Goal: Information Seeking & Learning: Understand process/instructions

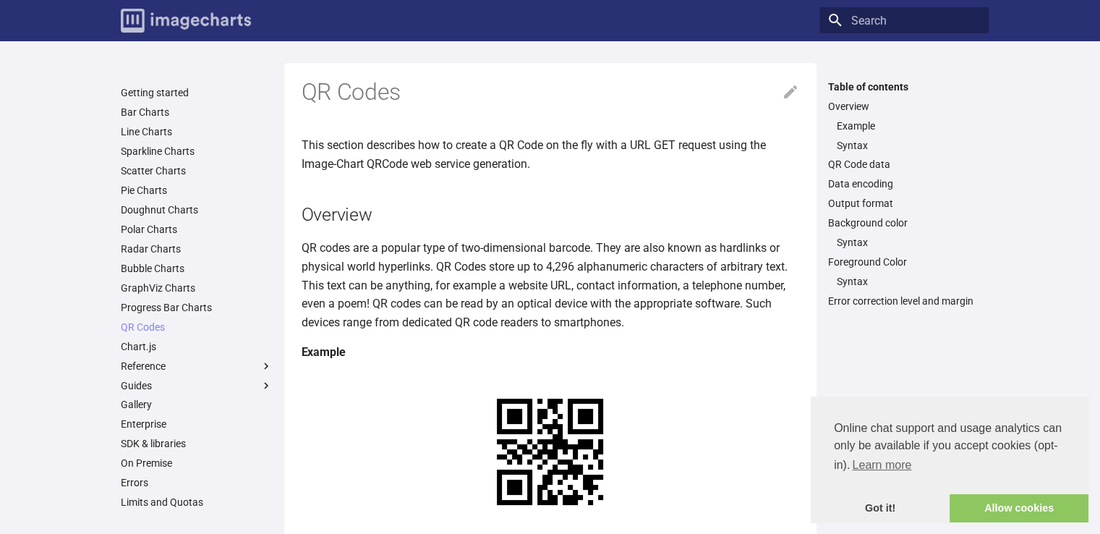
click at [184, 22] on img "Image-Charts documentation" at bounding box center [186, 21] width 130 height 24
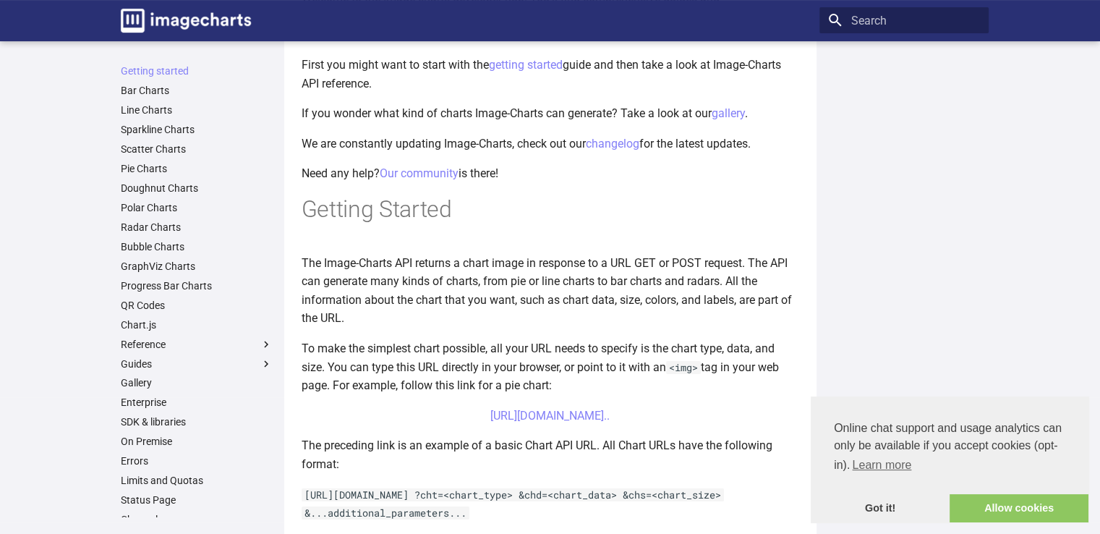
scroll to position [144, 0]
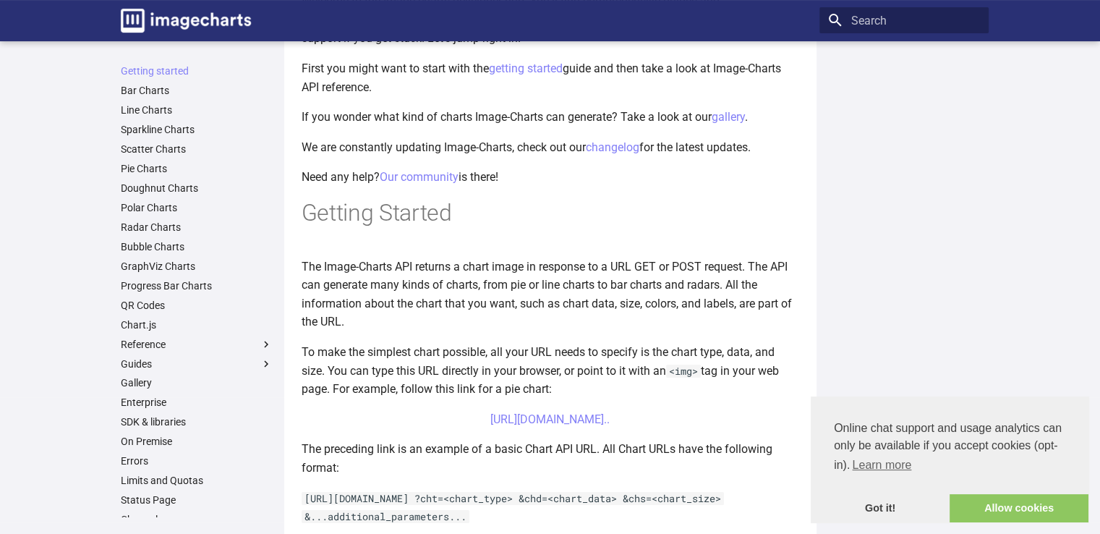
click at [163, 312] on ul "Getting started Bar Charts Line Charts Sparkline Charts Scatter Charts Pie Char…" at bounding box center [196, 304] width 169 height 481
click at [160, 308] on link "QR Codes" at bounding box center [197, 305] width 152 height 13
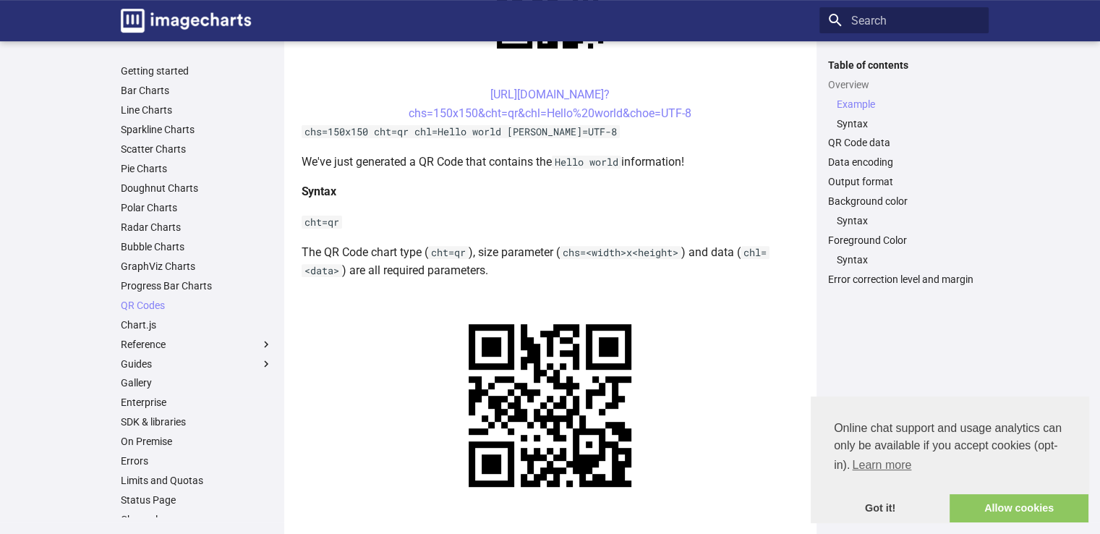
scroll to position [442, 0]
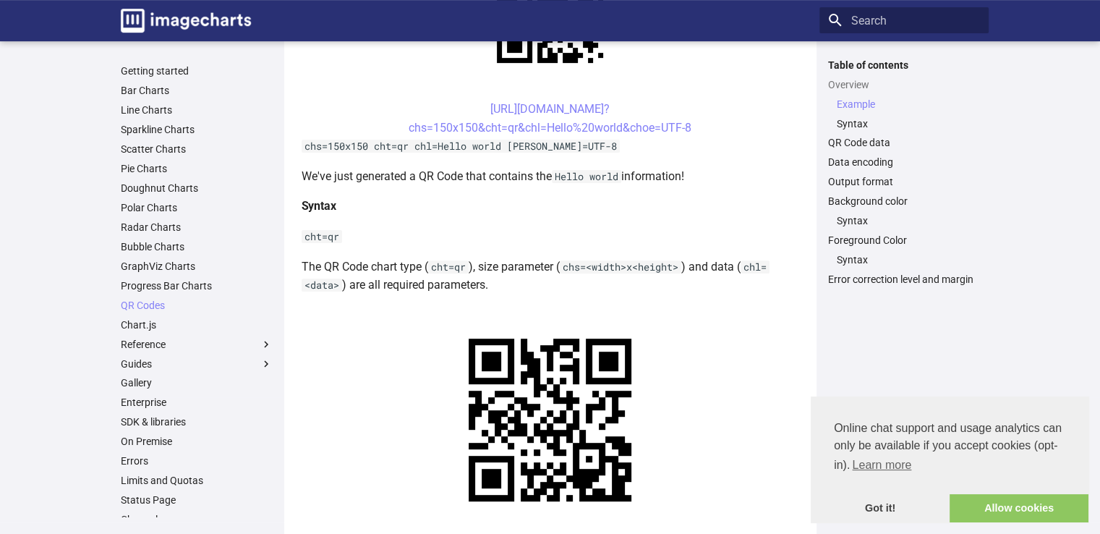
click at [623, 117] on center "https://image-charts.com/chart? chs=150x150&cht=qr&chl=Hello%20world&choe=UTF-8" at bounding box center [549, 118] width 497 height 37
click at [623, 126] on link "https://image-charts.com/chart? chs=150x150&cht=qr&chl=Hello%20world&choe=UTF-8" at bounding box center [549, 118] width 283 height 33
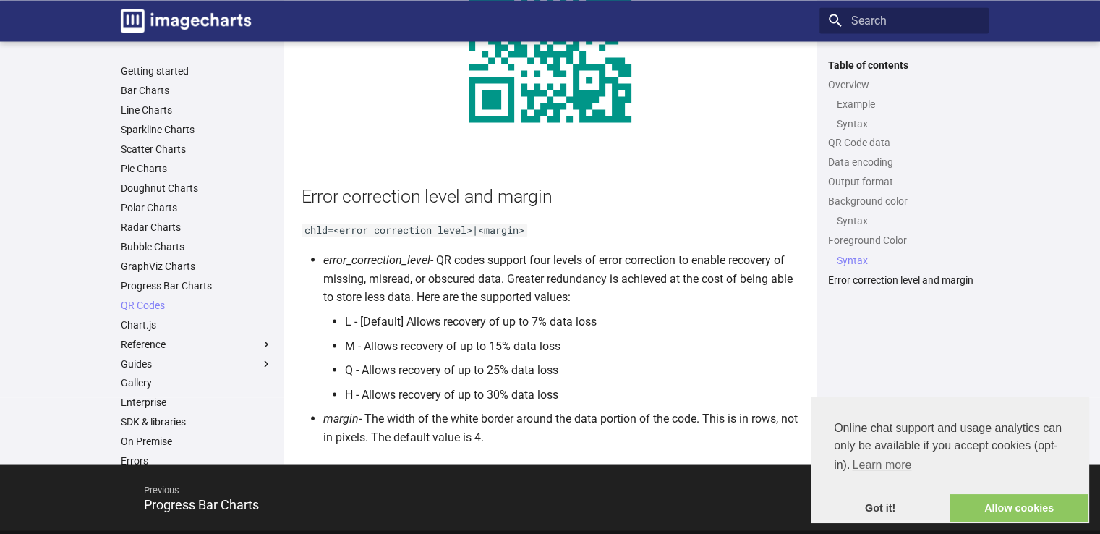
scroll to position [2513, 0]
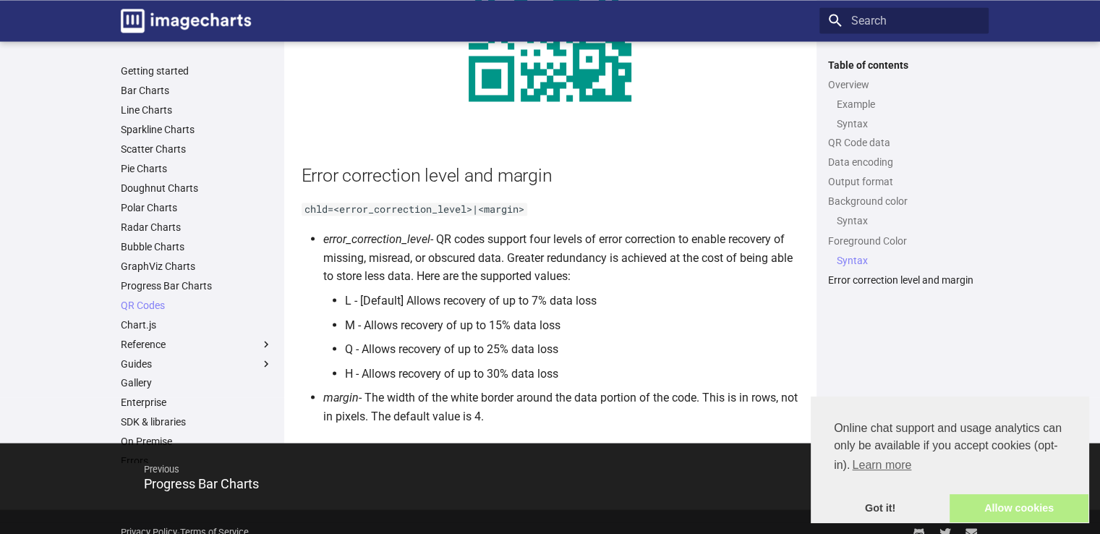
click at [1015, 510] on link "Allow cookies" at bounding box center [1018, 508] width 139 height 29
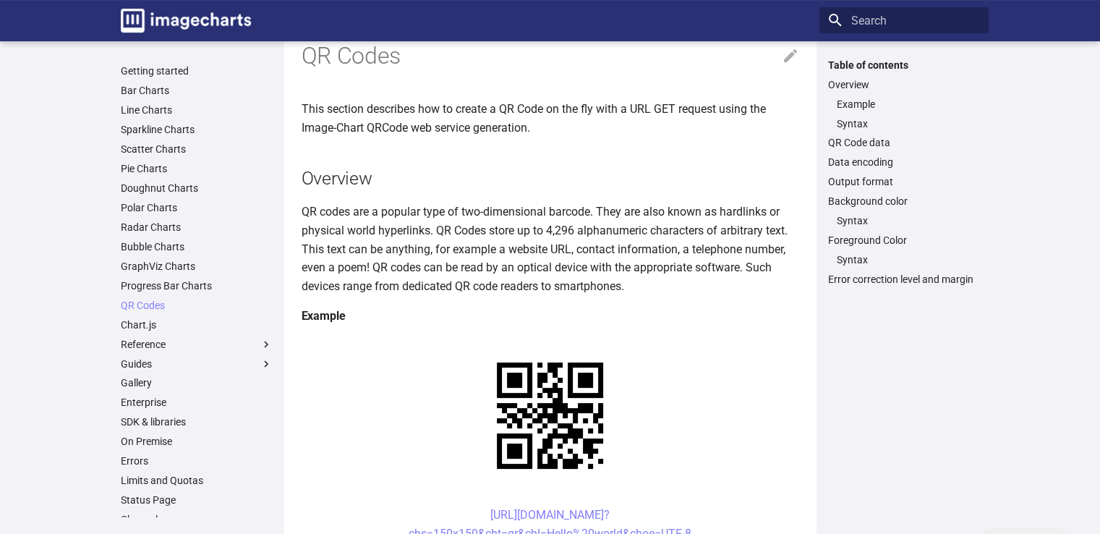
scroll to position [0, 0]
